Goal: Information Seeking & Learning: Learn about a topic

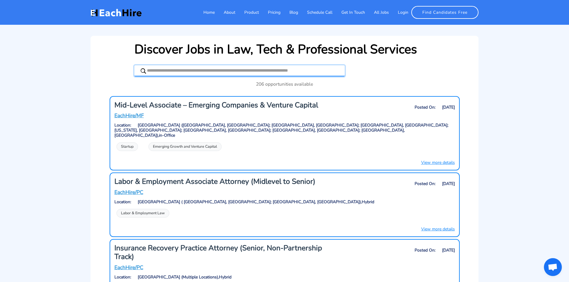
drag, startPoint x: 158, startPoint y: 70, endPoint x: 159, endPoint y: 67, distance: 3.3
click at [159, 71] on input "text" at bounding box center [239, 70] width 210 height 11
paste input "**********"
click at [141, 71] on icon at bounding box center [143, 70] width 5 height 5
click at [220, 67] on input "**********" at bounding box center [239, 70] width 210 height 11
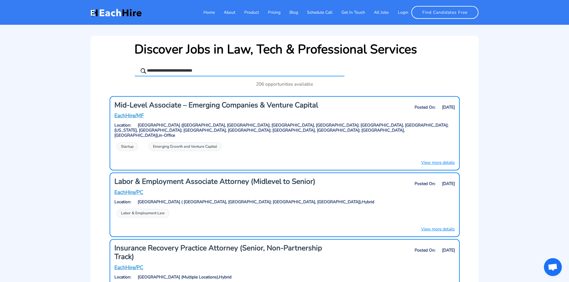
click at [143, 70] on icon at bounding box center [143, 70] width 5 height 5
drag, startPoint x: 217, startPoint y: 71, endPoint x: 171, endPoint y: 67, distance: 46.5
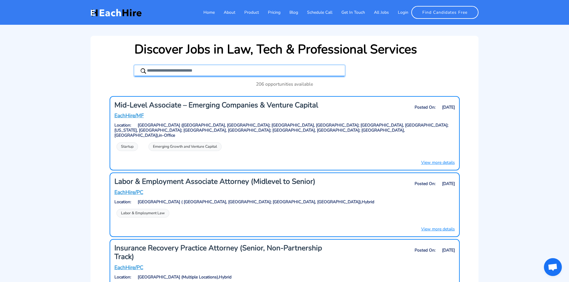
click at [171, 67] on input "**********" at bounding box center [239, 70] width 210 height 11
type input "**********"
click at [145, 72] on icon at bounding box center [143, 70] width 5 height 5
drag, startPoint x: 145, startPoint y: 67, endPoint x: 218, endPoint y: 78, distance: 74.0
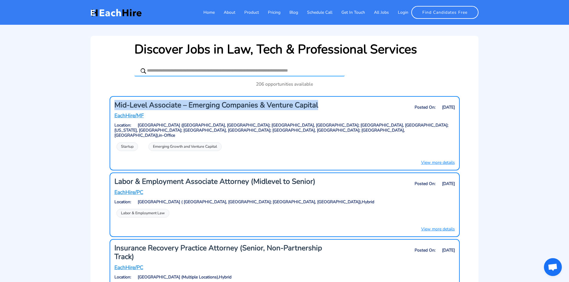
drag, startPoint x: 114, startPoint y: 103, endPoint x: 317, endPoint y: 100, distance: 202.7
click at [317, 101] on h3 "Mid-Level Associate – Emerging Companies & Venture Capital" at bounding box center [226, 105] width 225 height 9
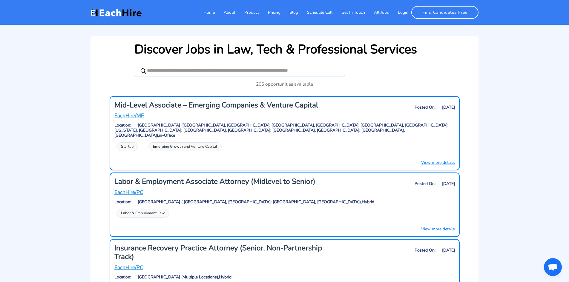
click at [229, 68] on input "text" at bounding box center [239, 70] width 210 height 11
paste input "**********"
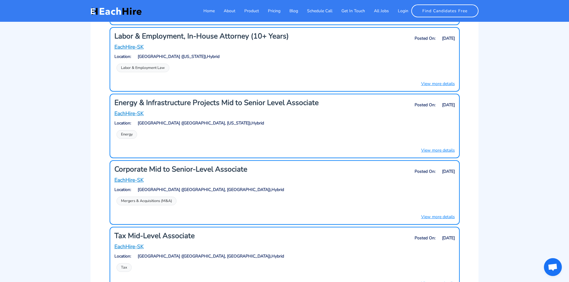
scroll to position [895, 0]
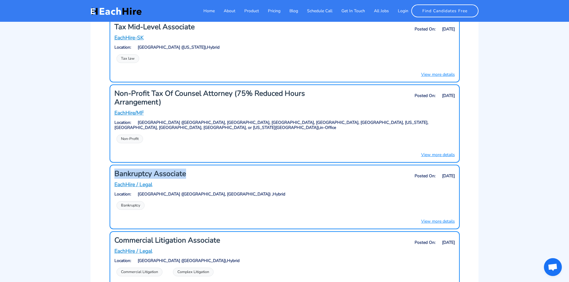
drag, startPoint x: 199, startPoint y: 159, endPoint x: 116, endPoint y: 155, distance: 82.5
click at [116, 170] on h3 "Bankruptcy Associate" at bounding box center [226, 174] width 225 height 9
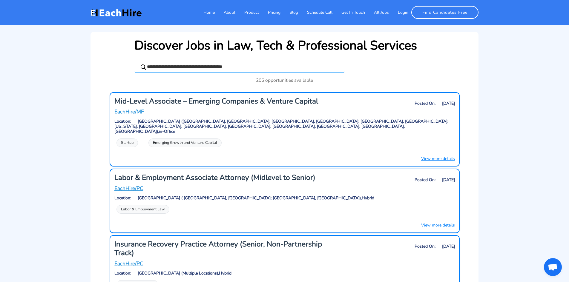
scroll to position [0, 0]
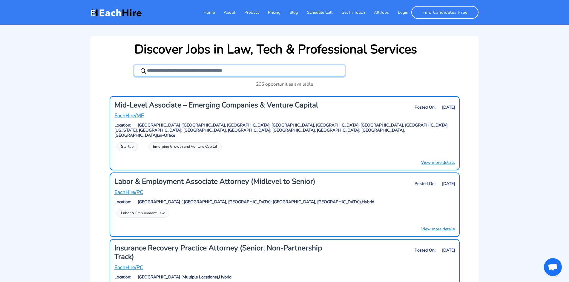
drag, startPoint x: 253, startPoint y: 70, endPoint x: 109, endPoint y: 65, distance: 144.2
paste input "text"
type input "**********"
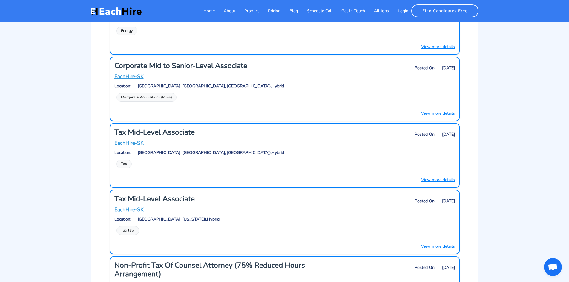
scroll to position [754, 0]
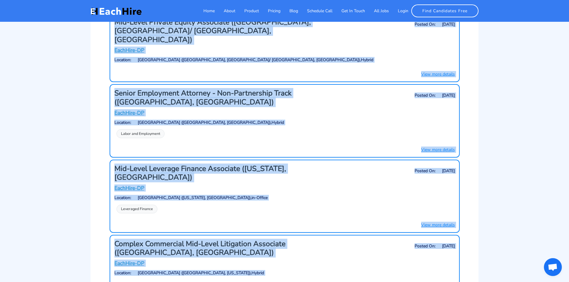
drag, startPoint x: 570, startPoint y: 11, endPoint x: 542, endPoint y: 179, distance: 170.0
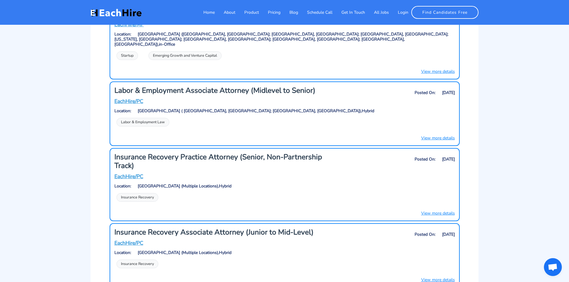
scroll to position [0, 0]
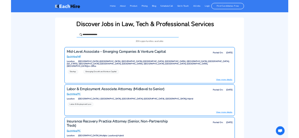
scroll to position [2221, 0]
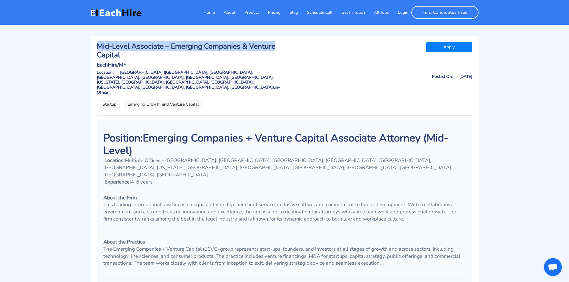
drag, startPoint x: 277, startPoint y: 44, endPoint x: 91, endPoint y: 44, distance: 186.0
click at [91, 44] on div "Mid-Level Associate – Emerging Companies & Venture Capital EachHire/MF Apply Lo…" at bounding box center [284, 281] width 388 height 490
copy h3 "Mid-Level Associate – Emerging Companies & Venture"
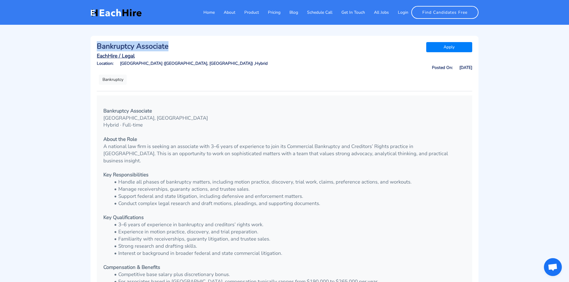
drag, startPoint x: 176, startPoint y: 44, endPoint x: 93, endPoint y: 44, distance: 82.7
click at [89, 44] on div "Home About Product Pricing Blog Schedule Call Get In Touch All Jobs Login Find …" at bounding box center [284, 211] width 394 height 351
drag, startPoint x: 126, startPoint y: 50, endPoint x: 173, endPoint y: 47, distance: 46.7
click at [173, 47] on h3 "Bankruptcy Associate" at bounding box center [189, 46] width 184 height 9
drag, startPoint x: 170, startPoint y: 47, endPoint x: 77, endPoint y: 43, distance: 92.9
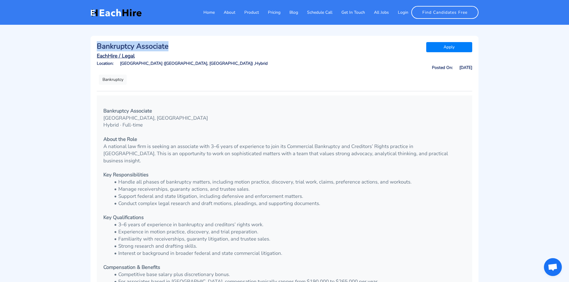
click at [77, 43] on div "Home About Product Pricing Blog Schedule Call Get In Touch All Jobs Login Find …" at bounding box center [284, 211] width 569 height 351
copy h3 "Bankruptcy Associate"
